Goal: Check status: Check status

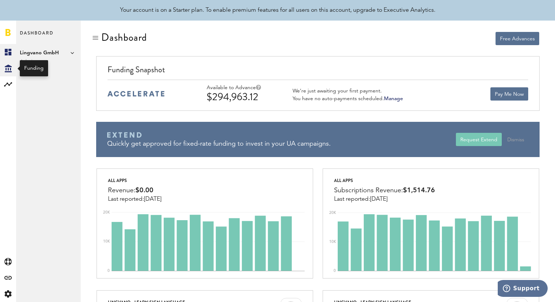
click at [11, 67] on icon "Created with Sketch." at bounding box center [8, 69] width 7 height 8
click at [48, 50] on link "Overview" at bounding box center [48, 52] width 65 height 16
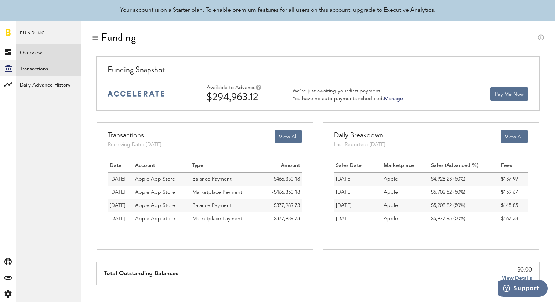
click at [36, 69] on link "Transactions" at bounding box center [48, 68] width 65 height 16
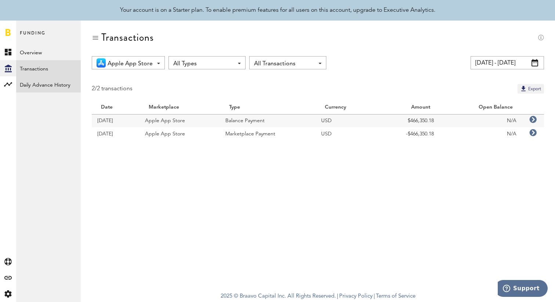
click at [40, 85] on link "Daily Advance History" at bounding box center [48, 84] width 65 height 16
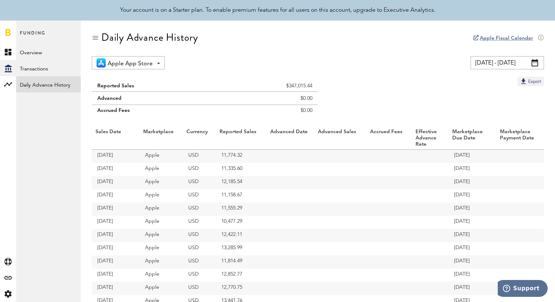
click at [534, 65] on span at bounding box center [535, 62] width 7 height 7
